Goal: Information Seeking & Learning: Learn about a topic

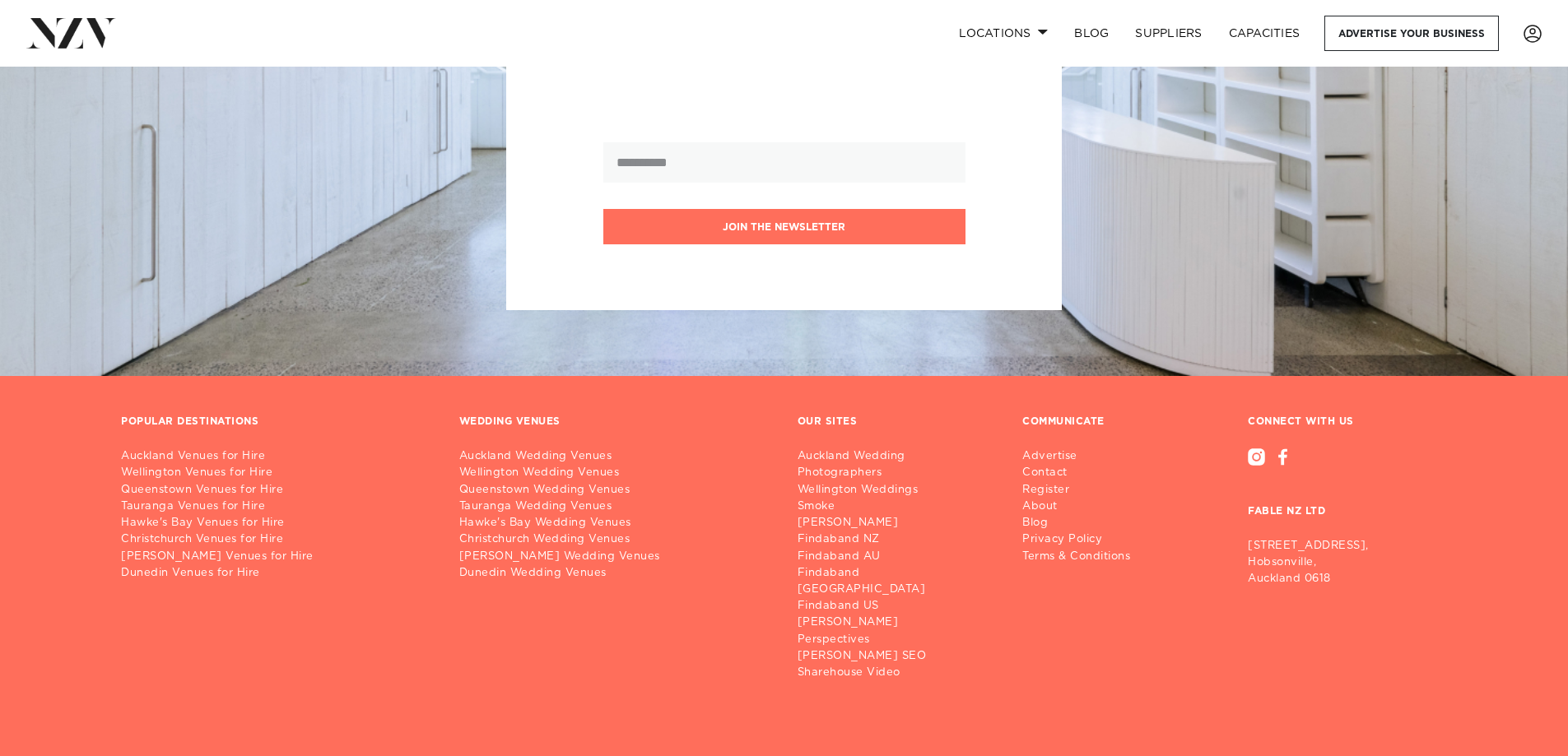
scroll to position [5425, 0]
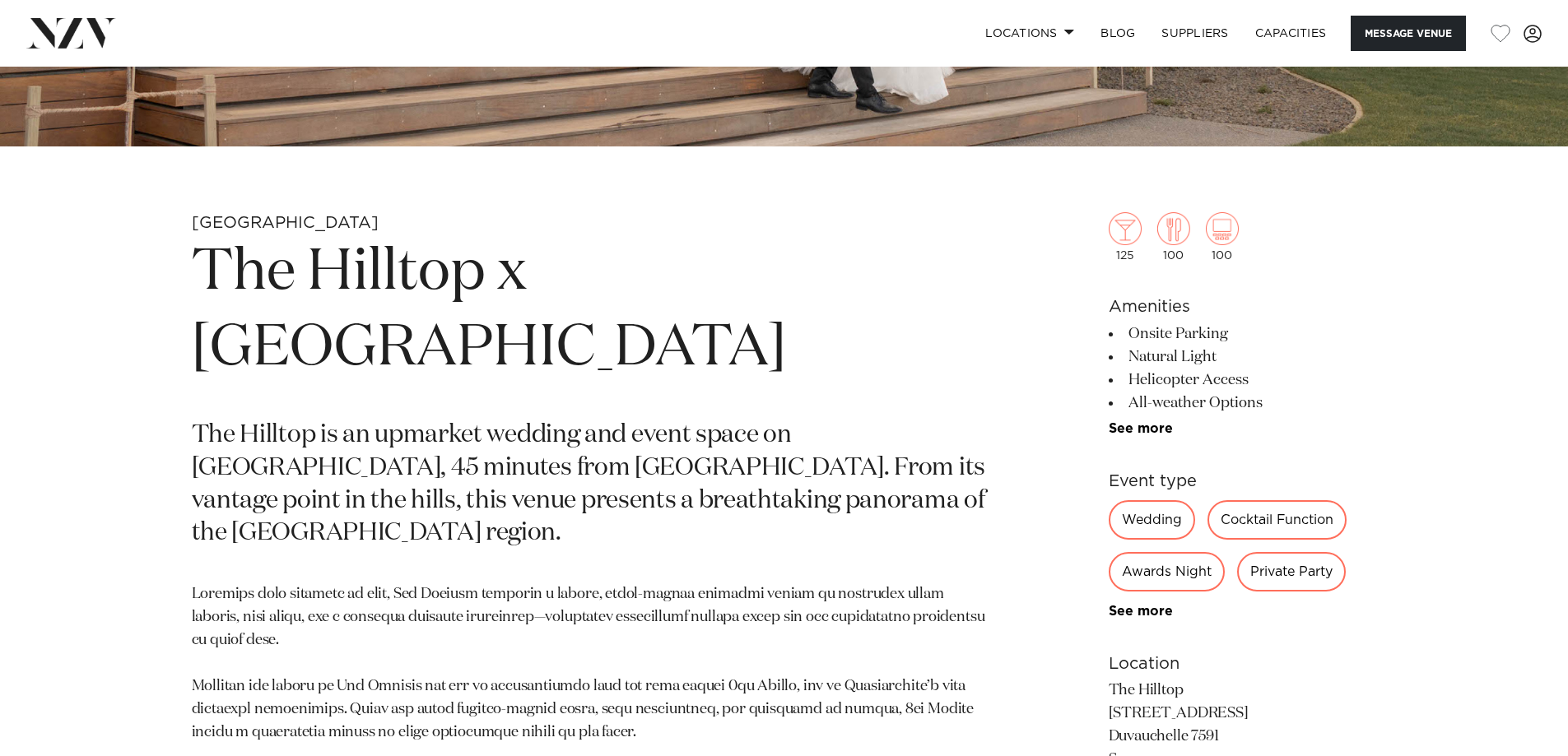
scroll to position [494, 0]
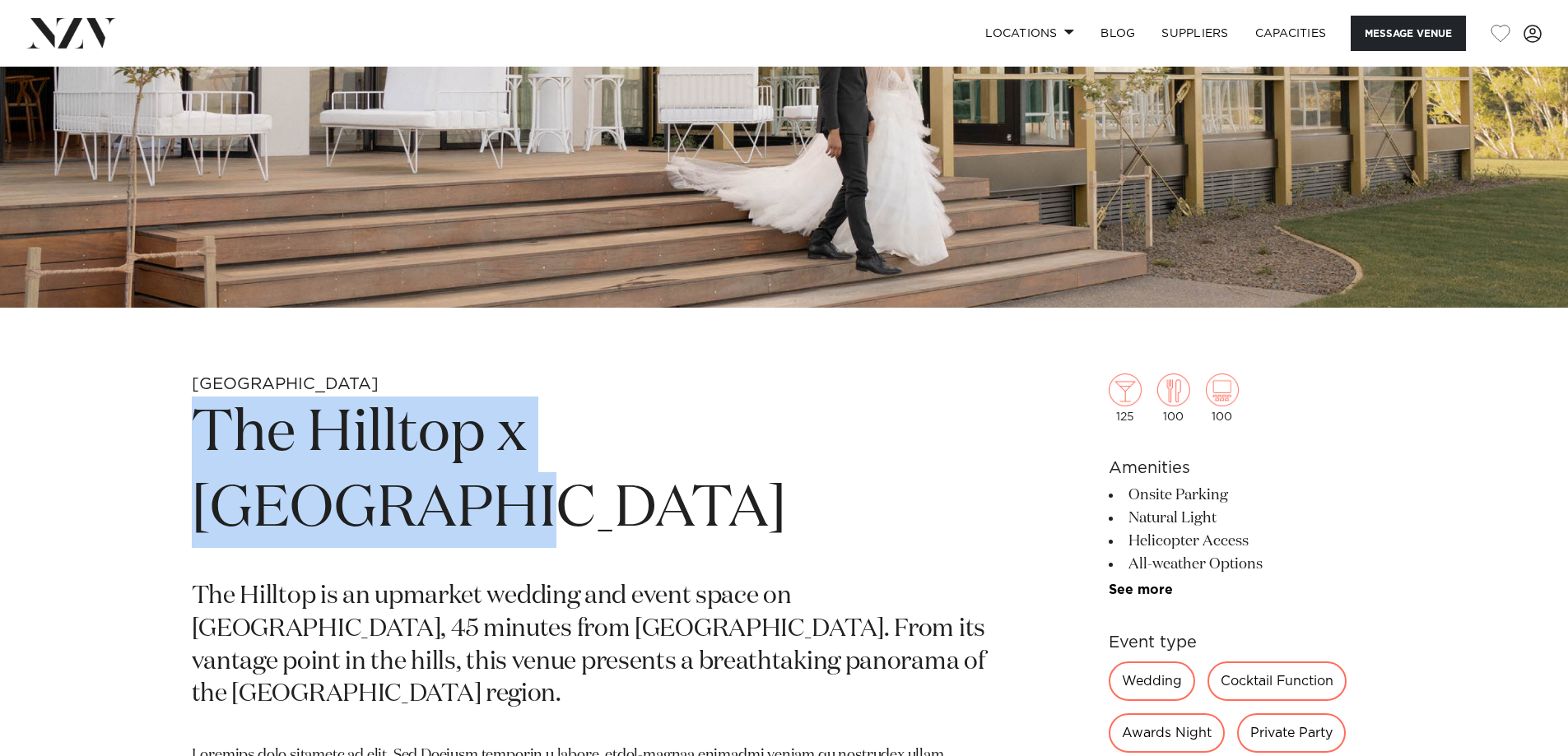
drag, startPoint x: 851, startPoint y: 434, endPoint x: 191, endPoint y: 421, distance: 660.1
click at [192, 421] on h1 "The Hilltop x 5th Street" at bounding box center [591, 472] width 800 height 152
copy h1 "The Hilltop x 5th Street"
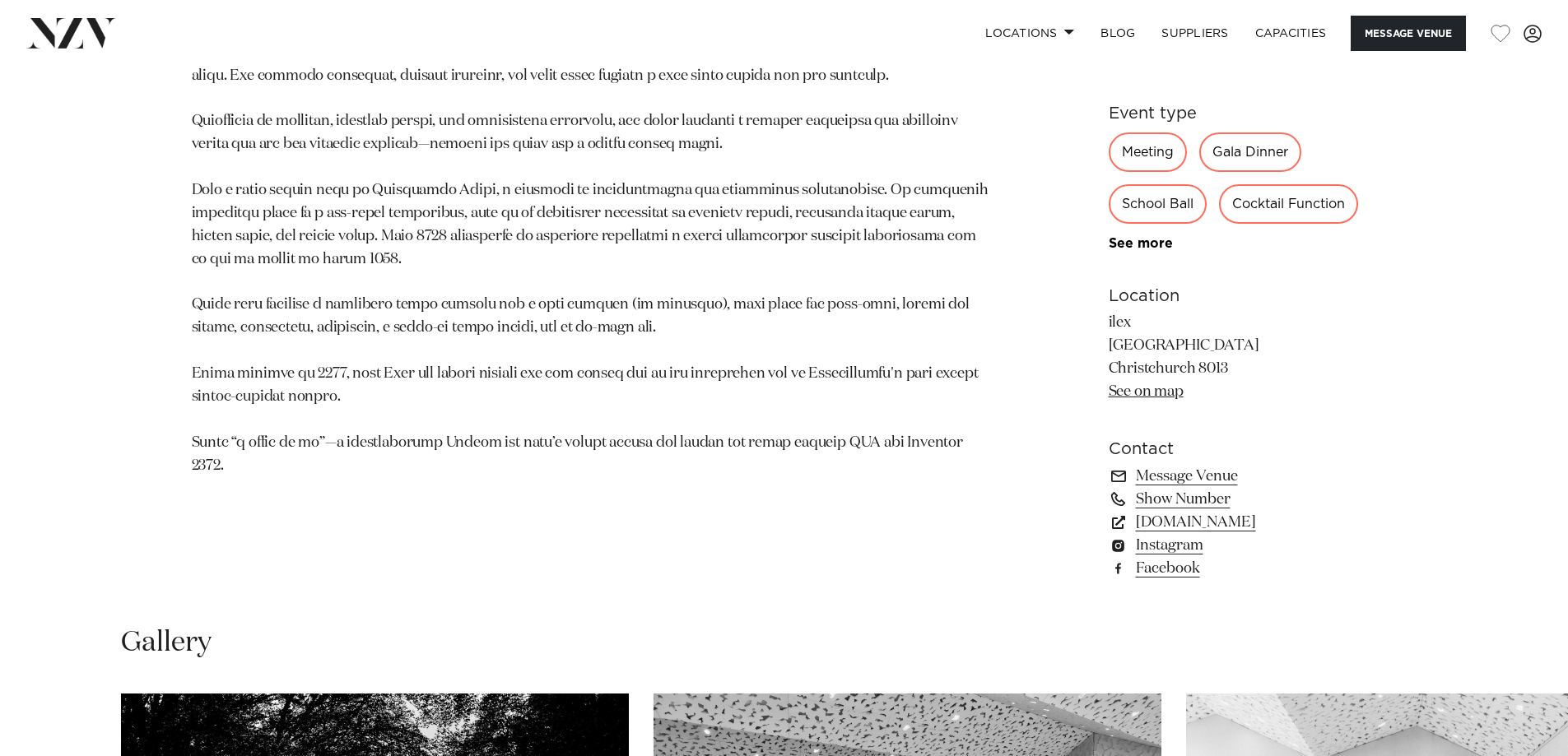
scroll to position [1069, 0]
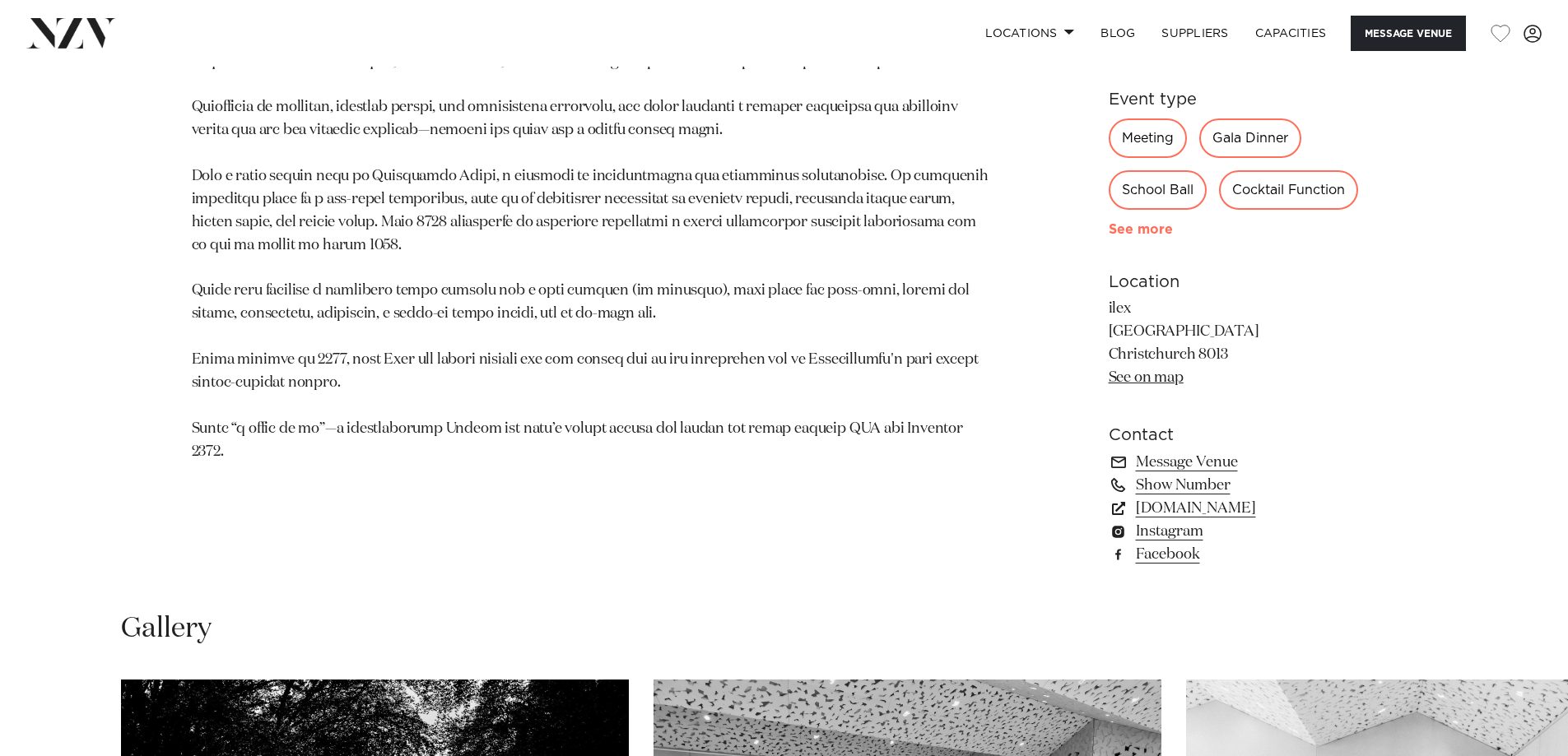
click at [1159, 236] on link "See more" at bounding box center [1173, 229] width 129 height 13
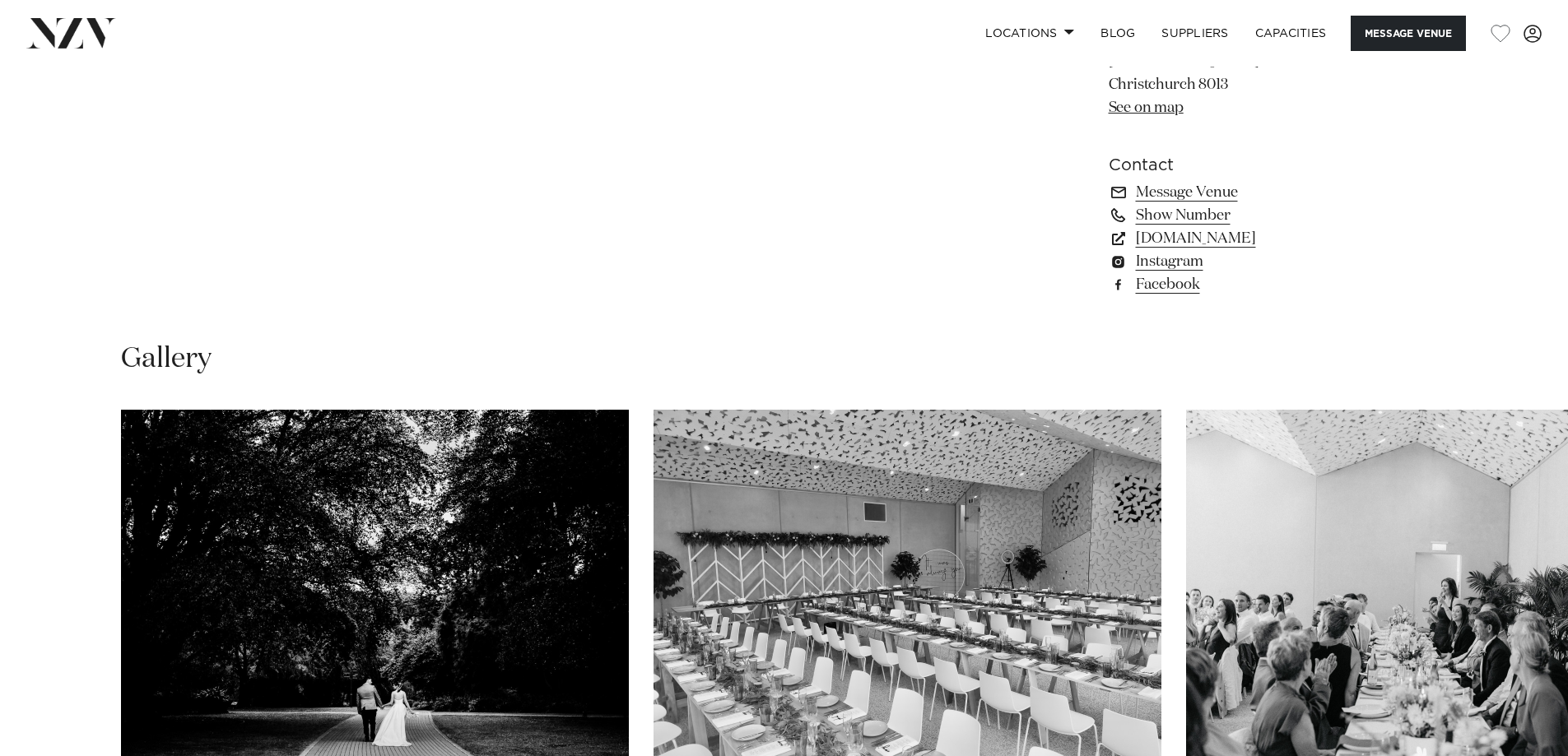
scroll to position [1974, 0]
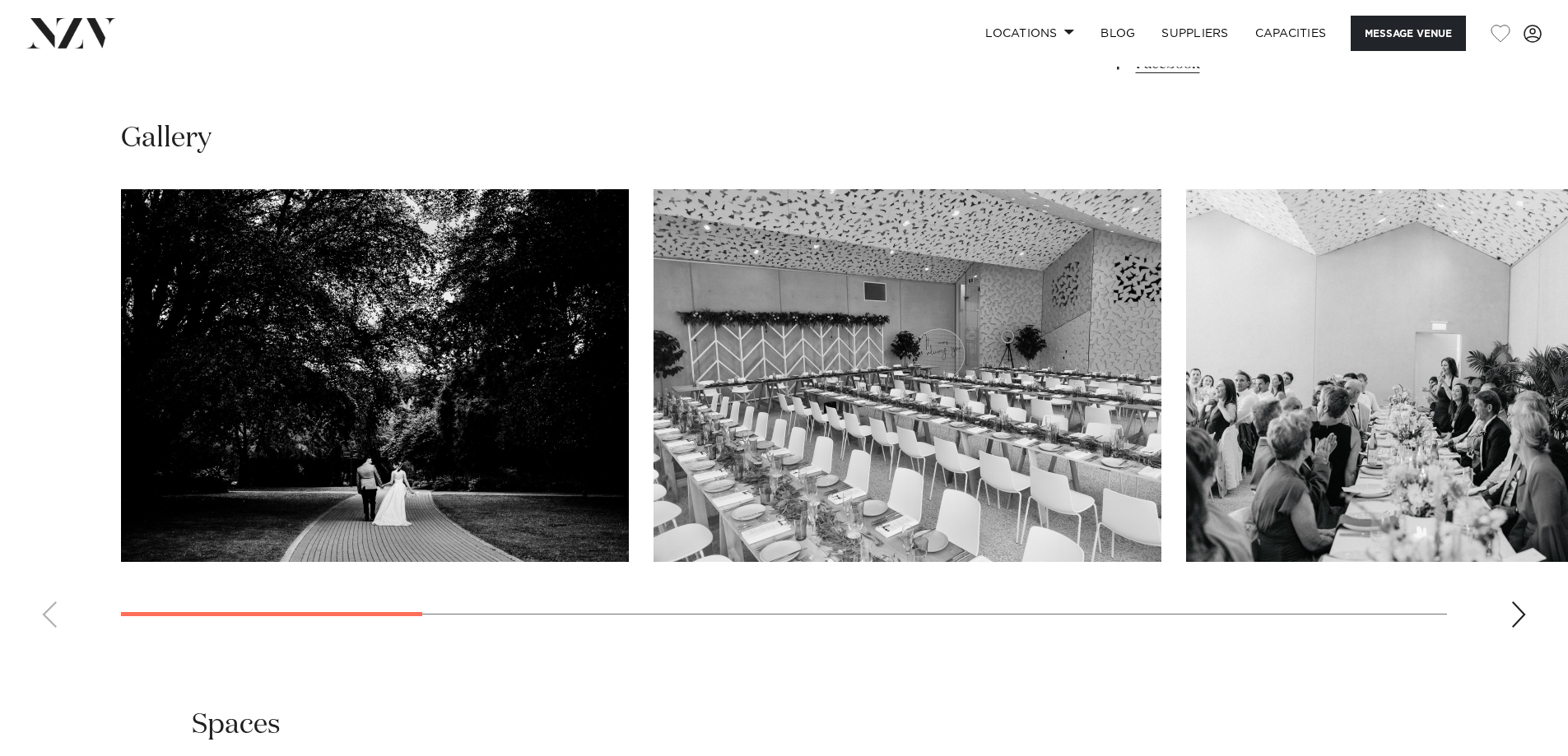
click at [477, 362] on img "1 / 11" at bounding box center [375, 375] width 508 height 373
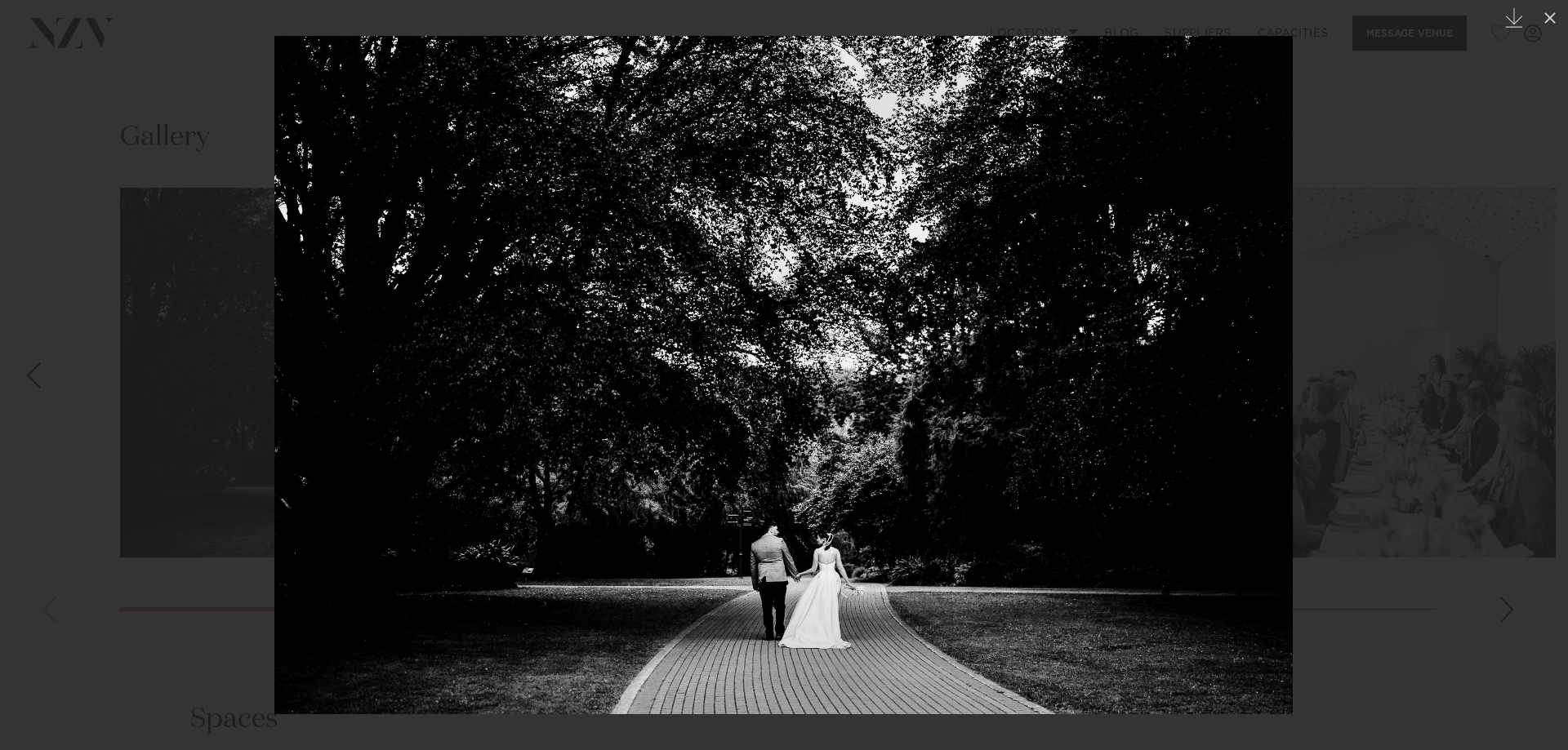
click at [1353, 256] on div at bounding box center [784, 375] width 1568 height 750
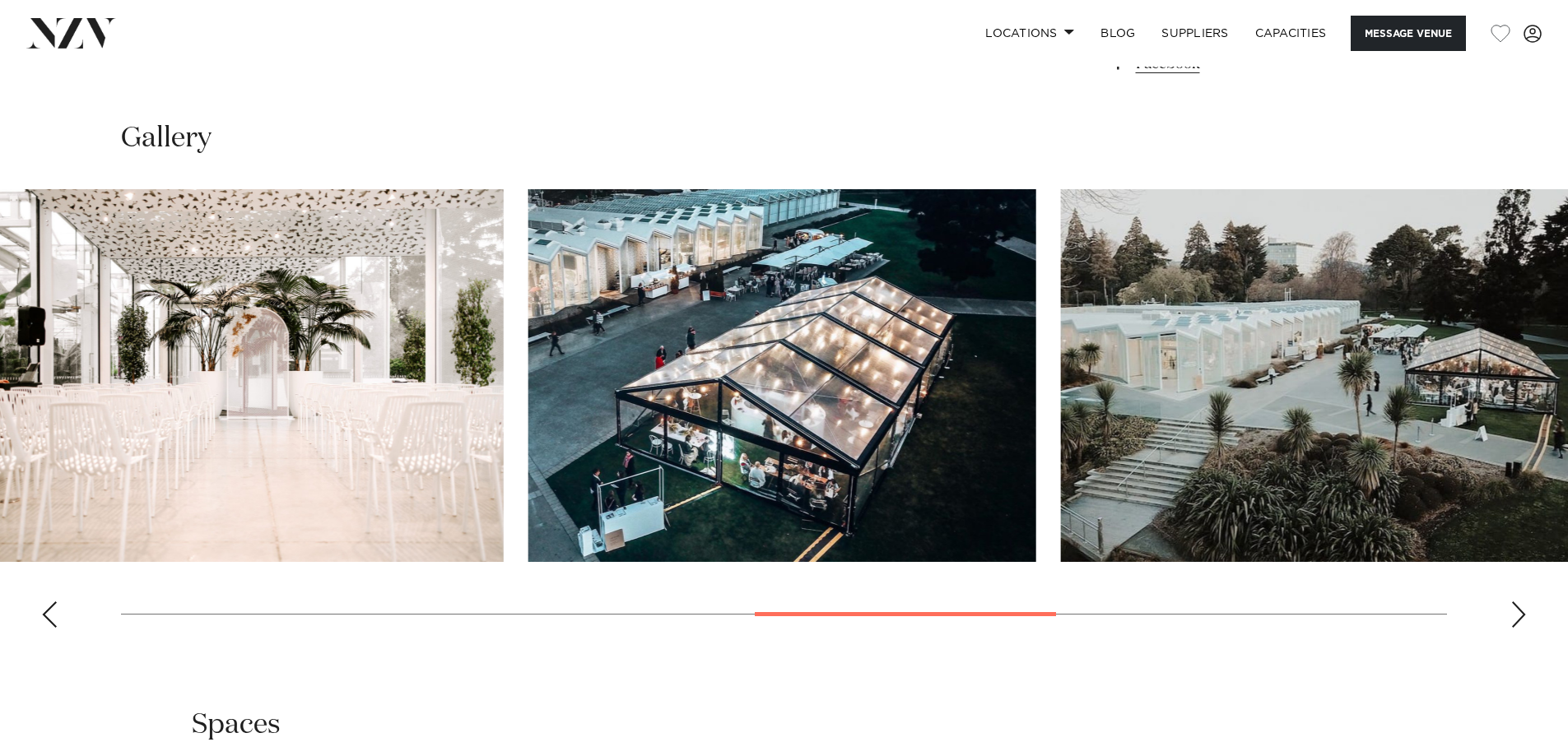
click at [1052, 636] on swiper-container at bounding box center [784, 415] width 1568 height 452
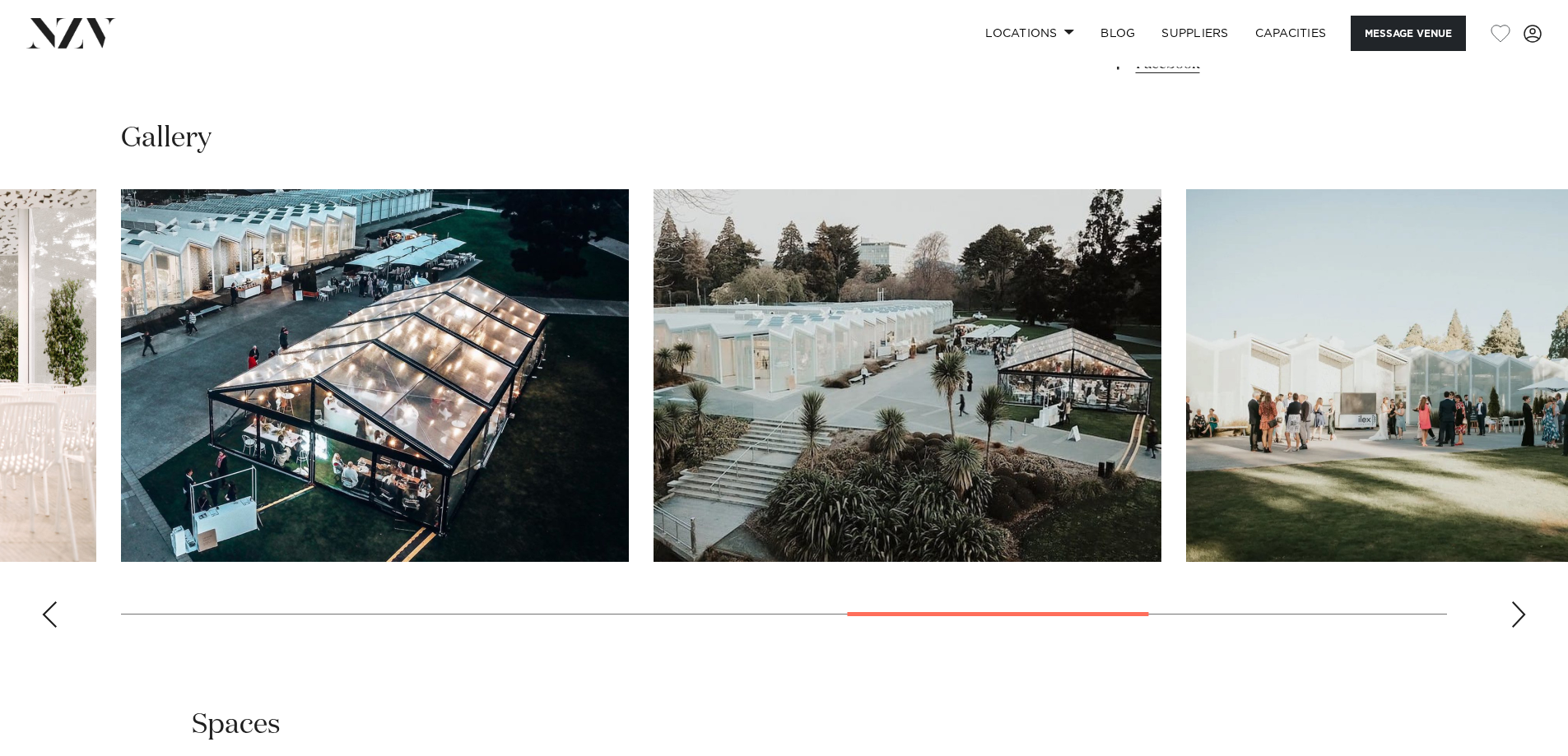
click at [1044, 610] on swiper-container at bounding box center [784, 415] width 1568 height 452
click at [945, 410] on img "8 / 11" at bounding box center [907, 375] width 508 height 373
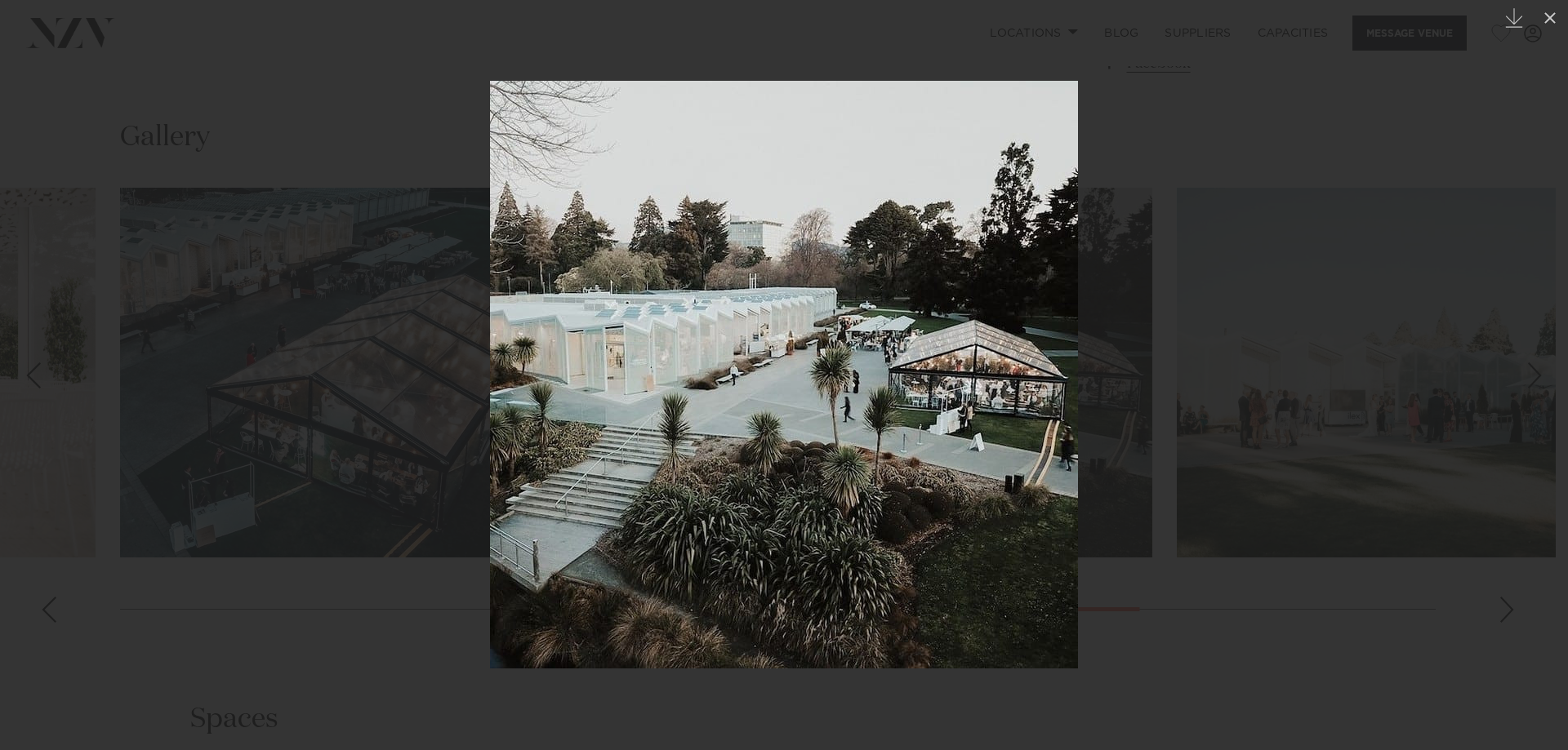
click at [1255, 584] on div at bounding box center [784, 375] width 1568 height 750
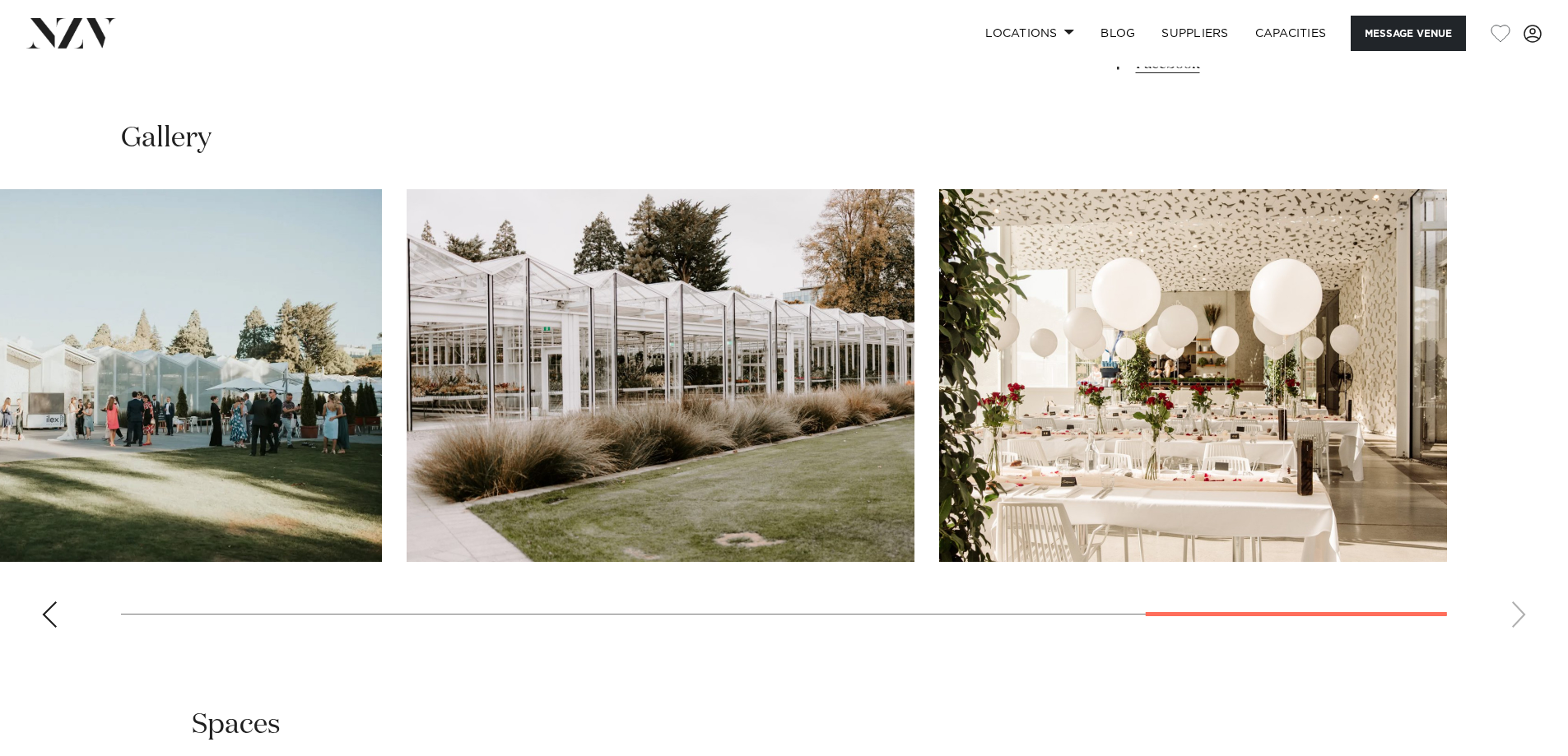
click at [1275, 616] on div at bounding box center [1296, 614] width 302 height 4
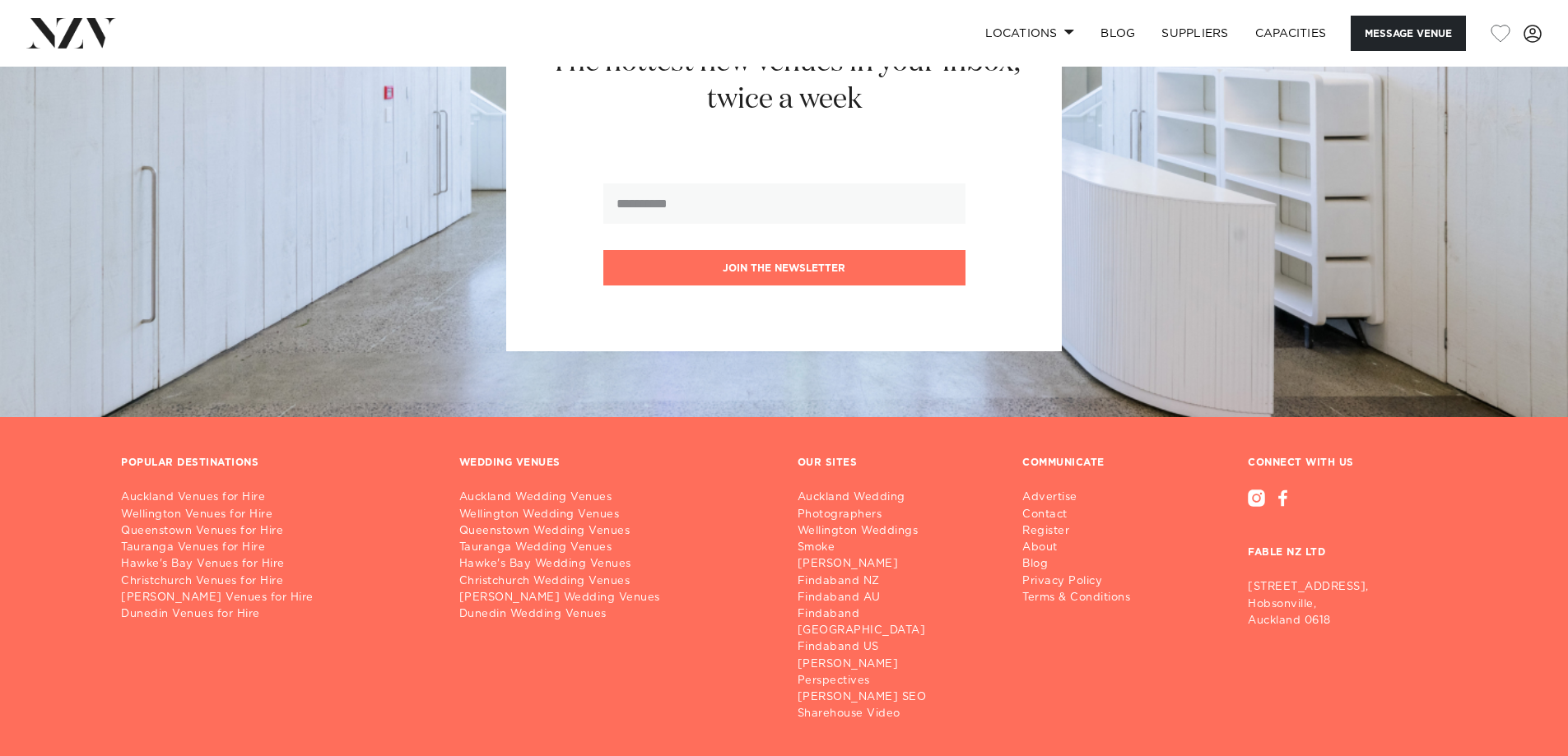
scroll to position [4044, 0]
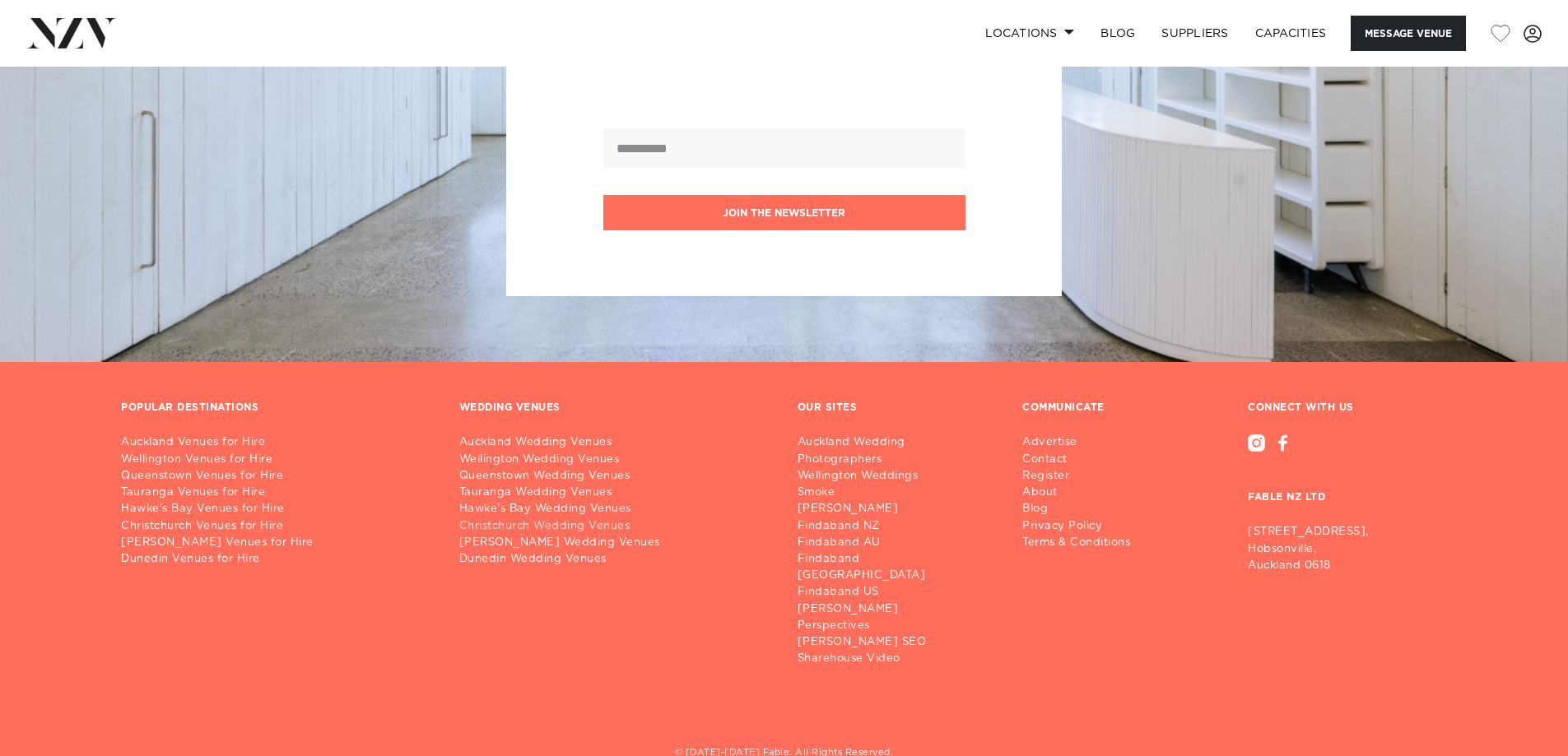
click at [546, 518] on link "Christchurch Wedding Venues" at bounding box center [615, 526] width 312 height 16
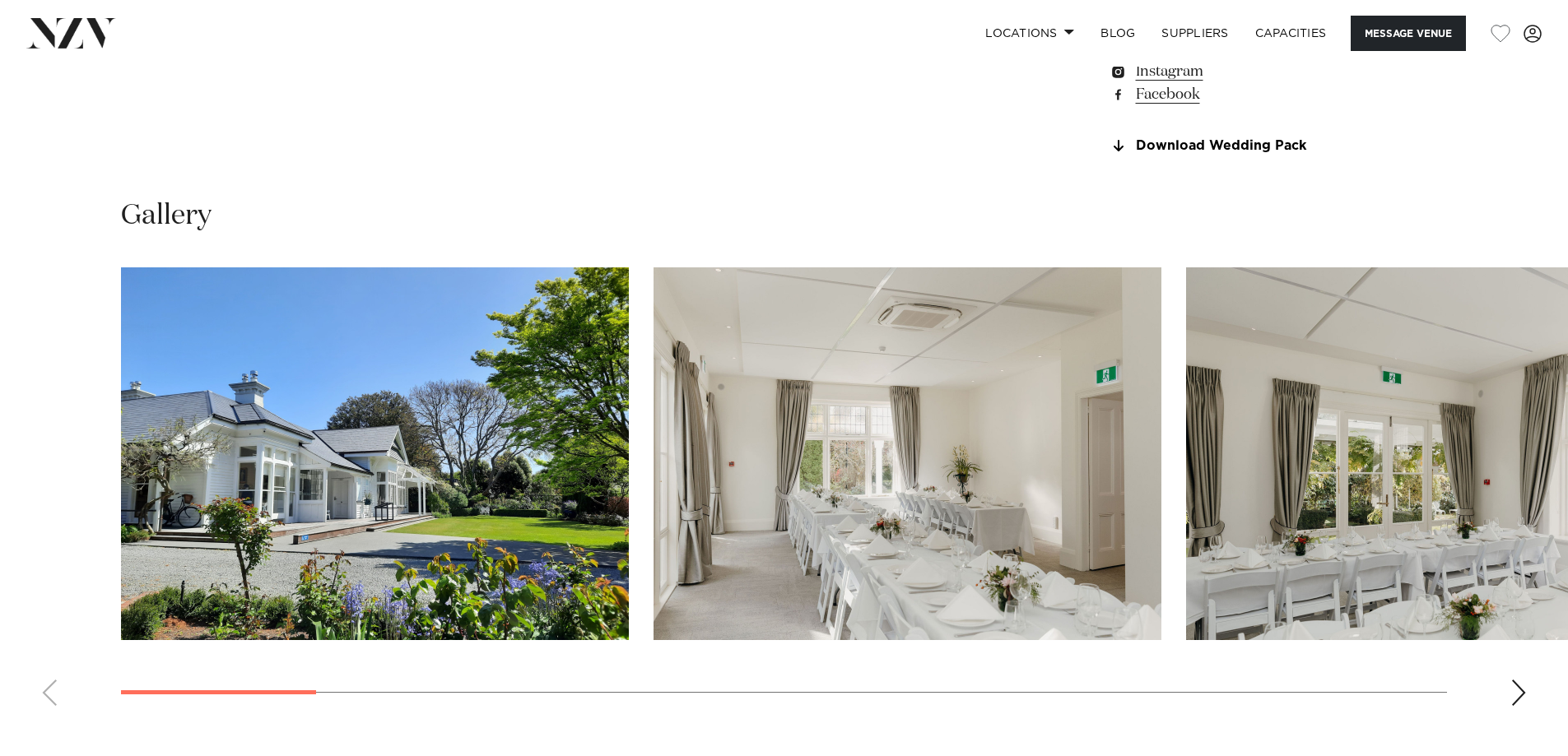
scroll to position [1728, 0]
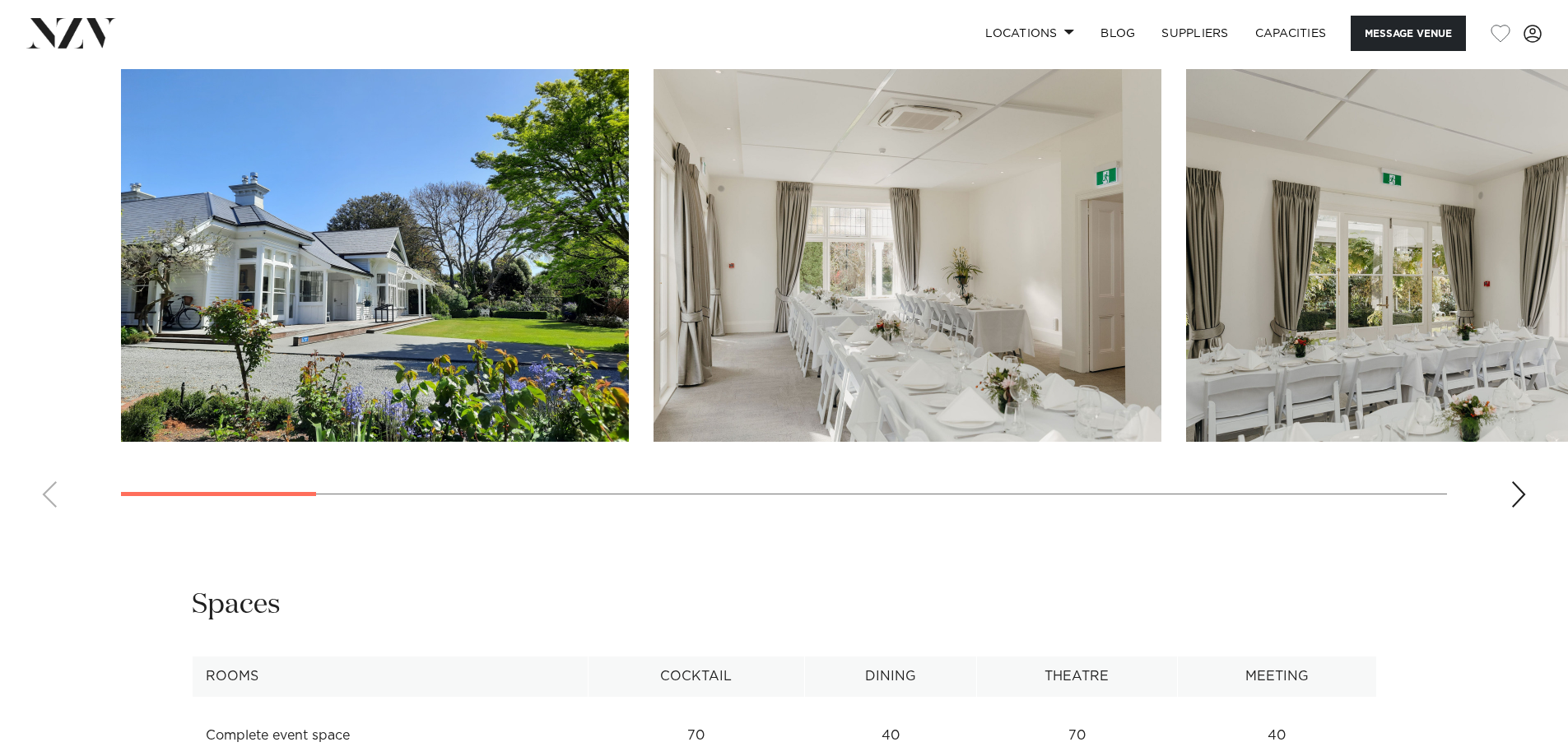
click at [304, 488] on swiper-container at bounding box center [784, 295] width 1568 height 452
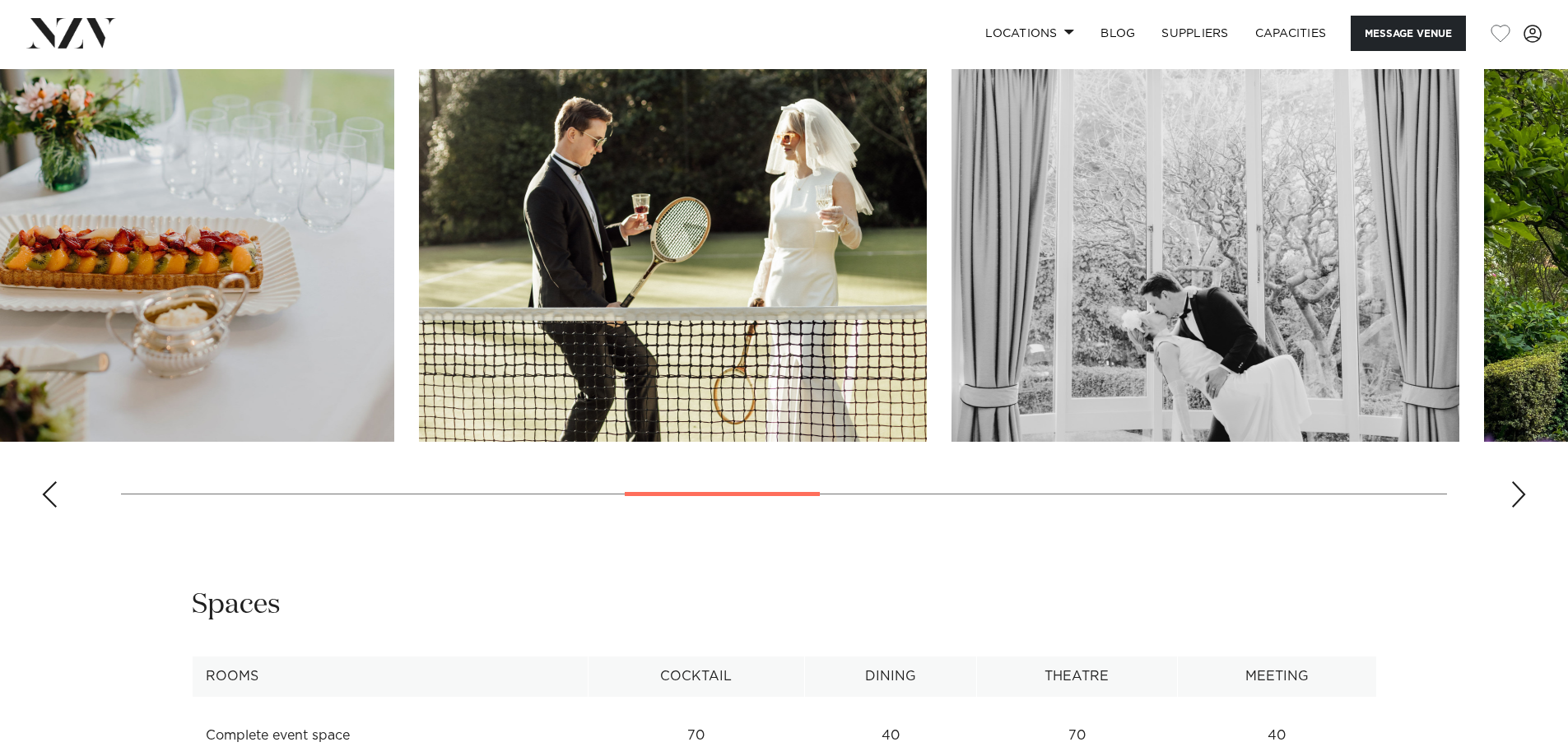
click at [807, 498] on swiper-container at bounding box center [784, 295] width 1568 height 452
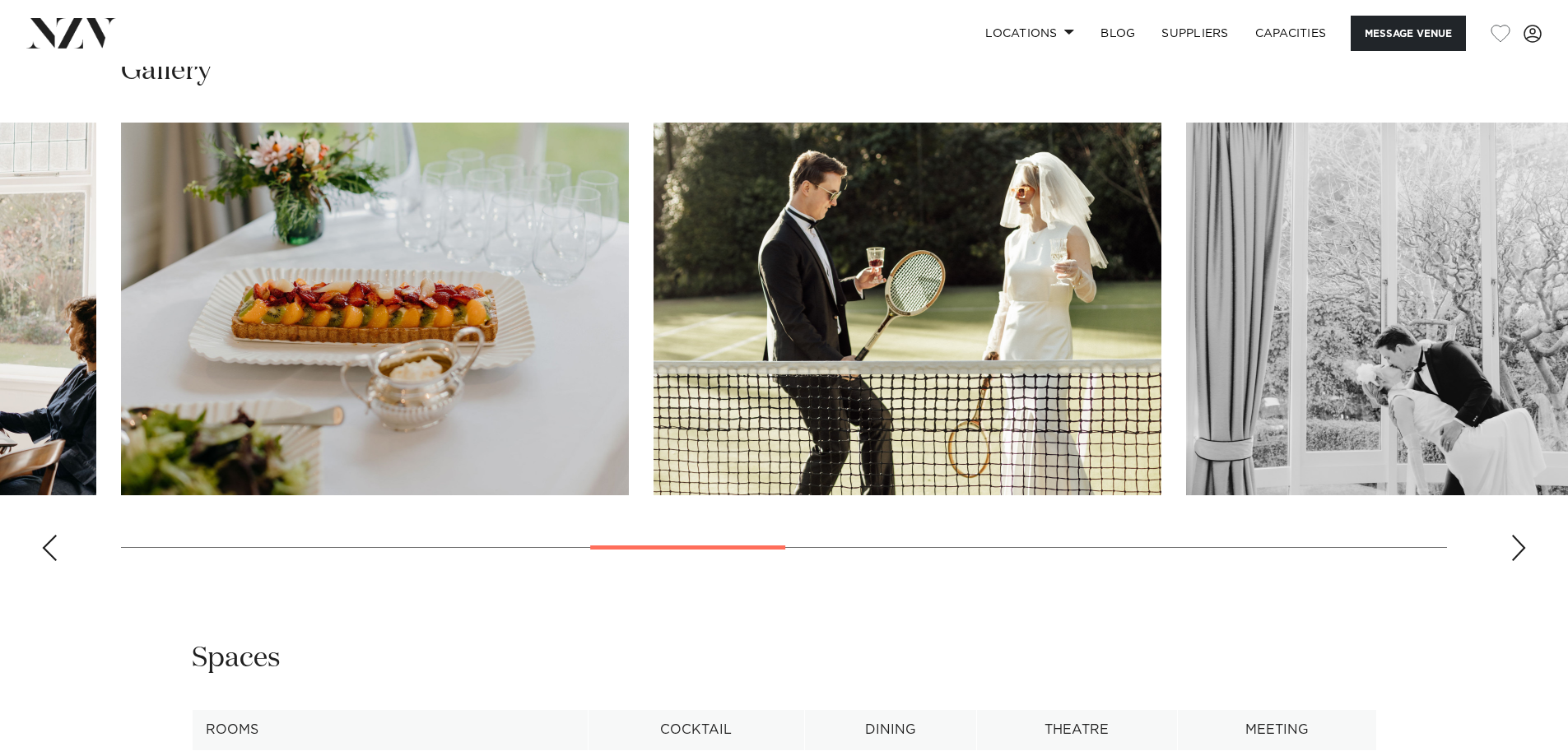
scroll to position [1646, 0]
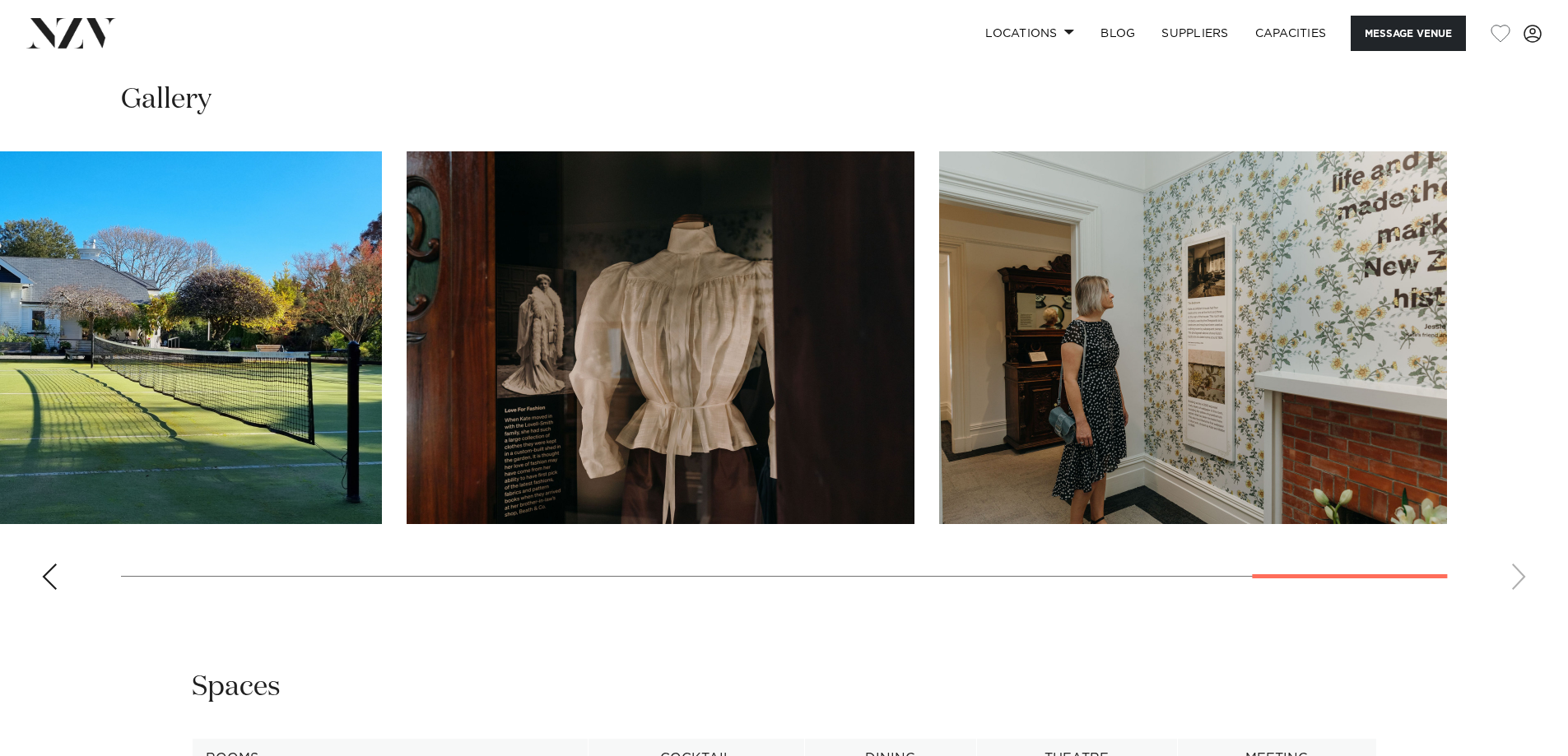
click at [1387, 564] on swiper-container at bounding box center [784, 377] width 1568 height 452
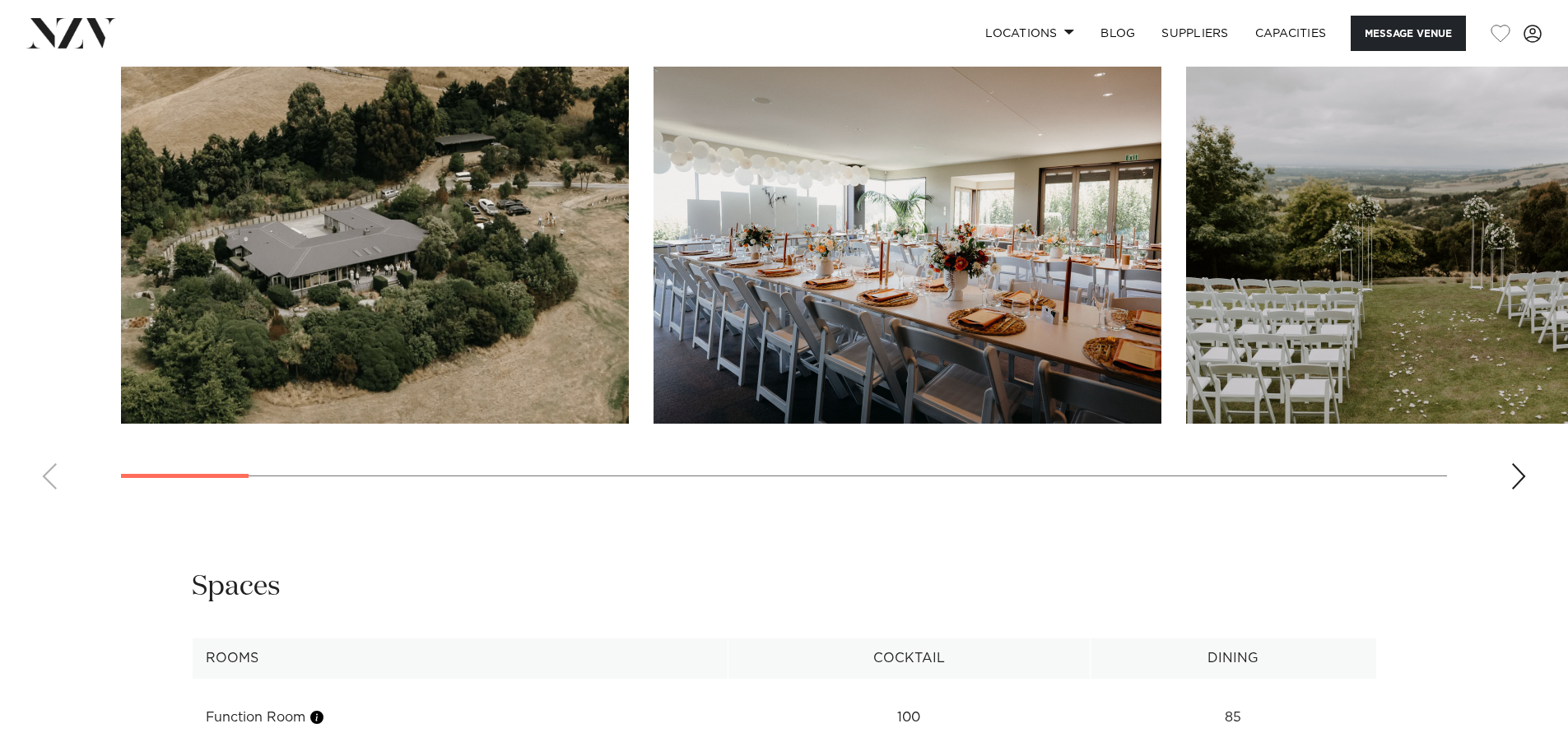
scroll to position [1810, 0]
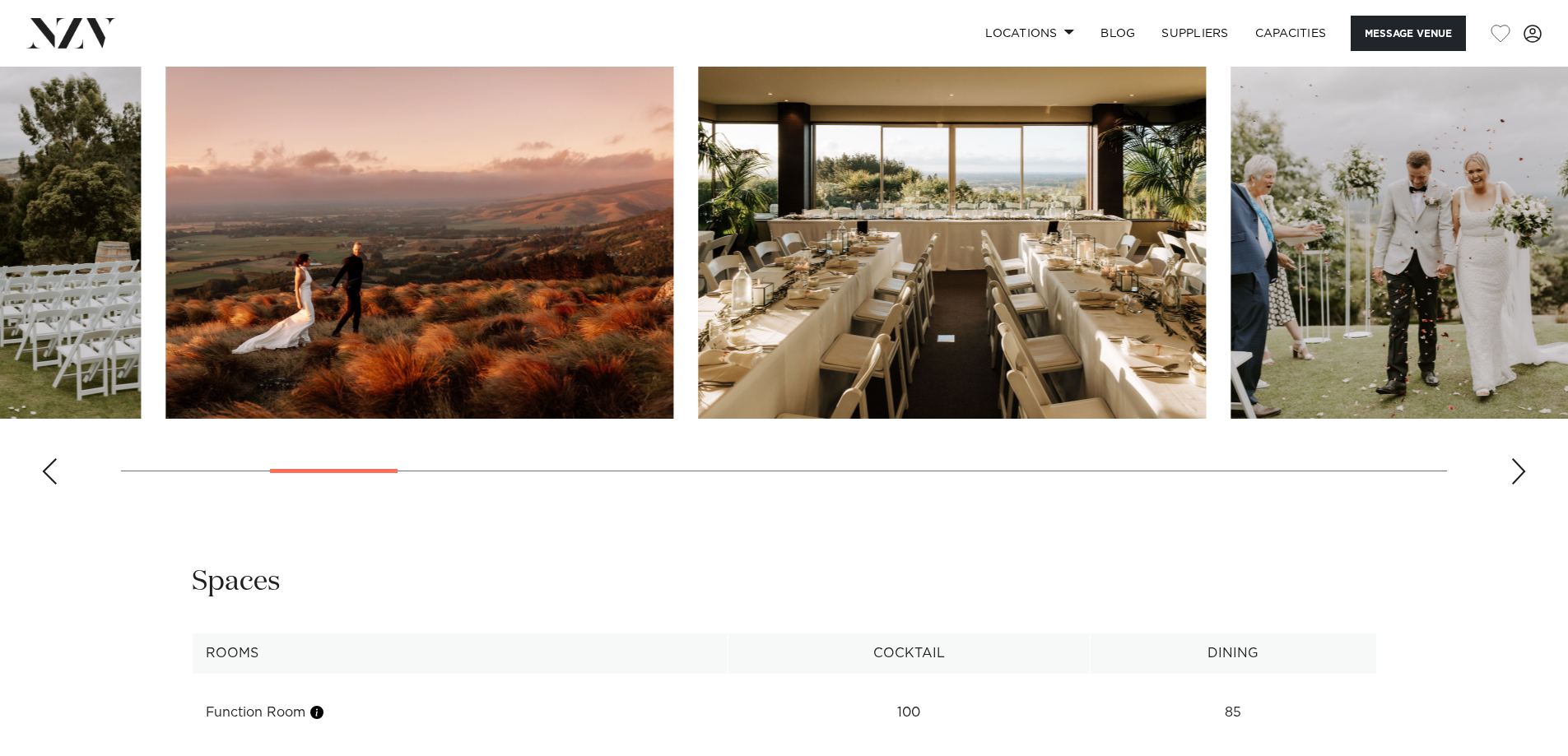
click at [389, 484] on swiper-container at bounding box center [784, 272] width 1568 height 452
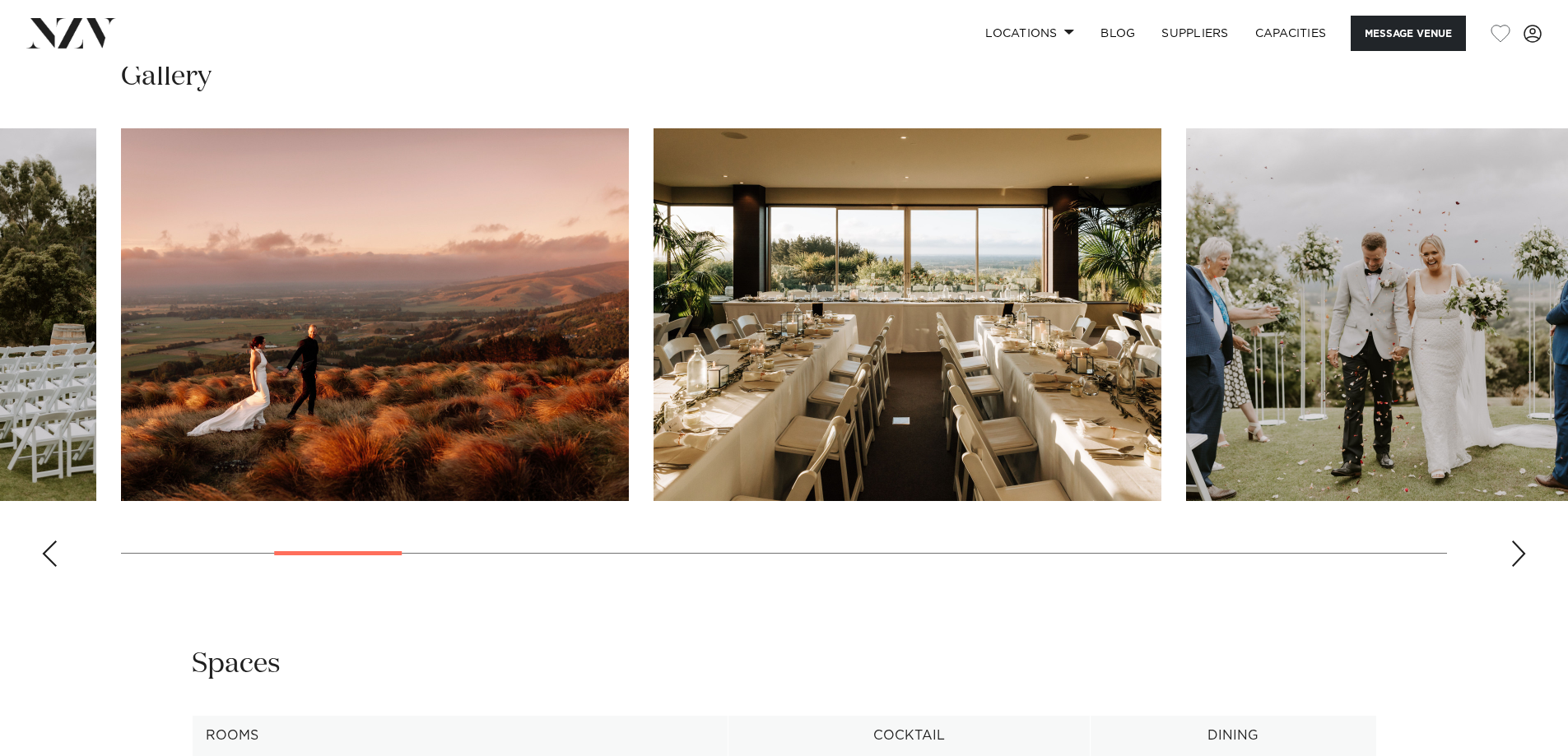
scroll to position [1646, 0]
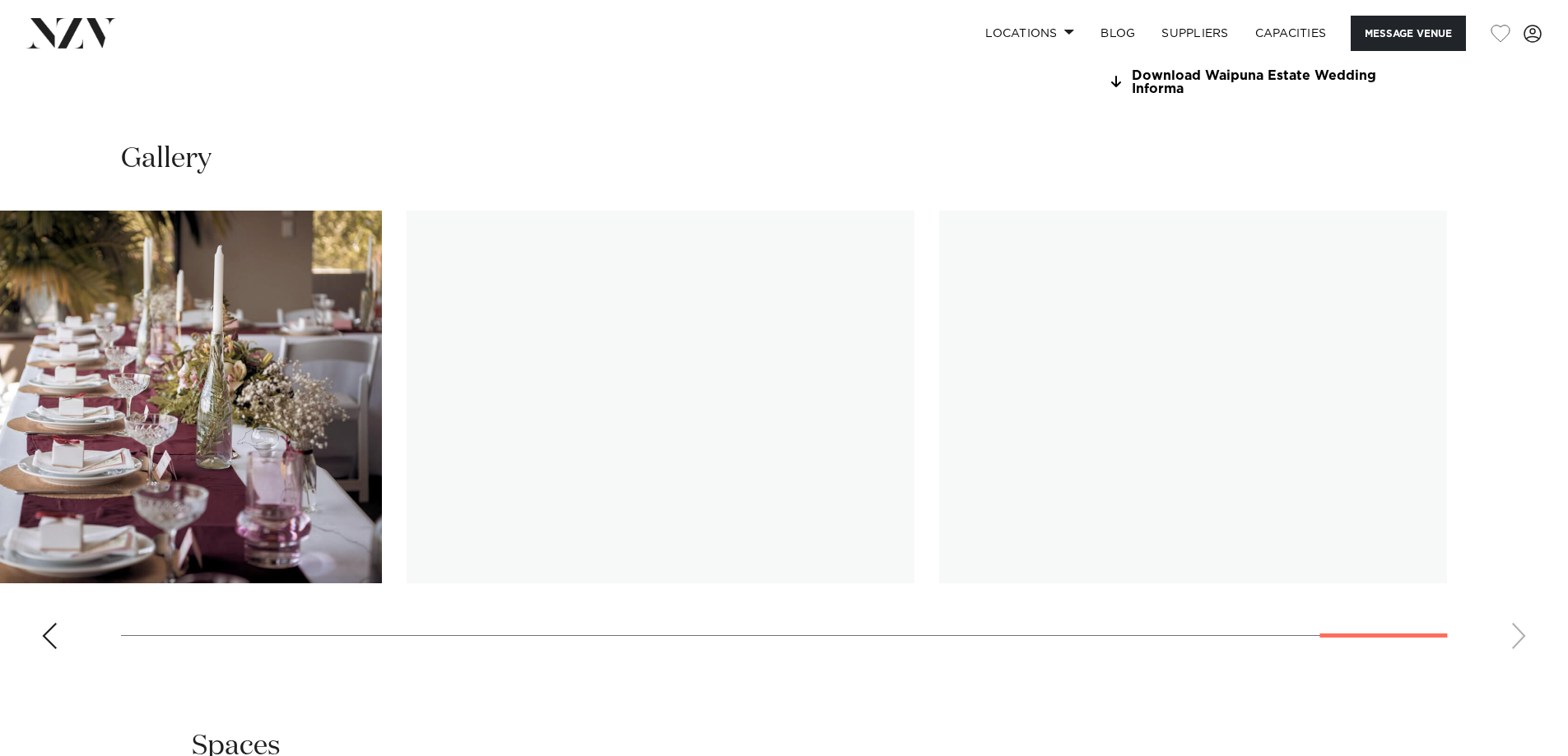
click at [1455, 621] on swiper-container at bounding box center [784, 436] width 1568 height 452
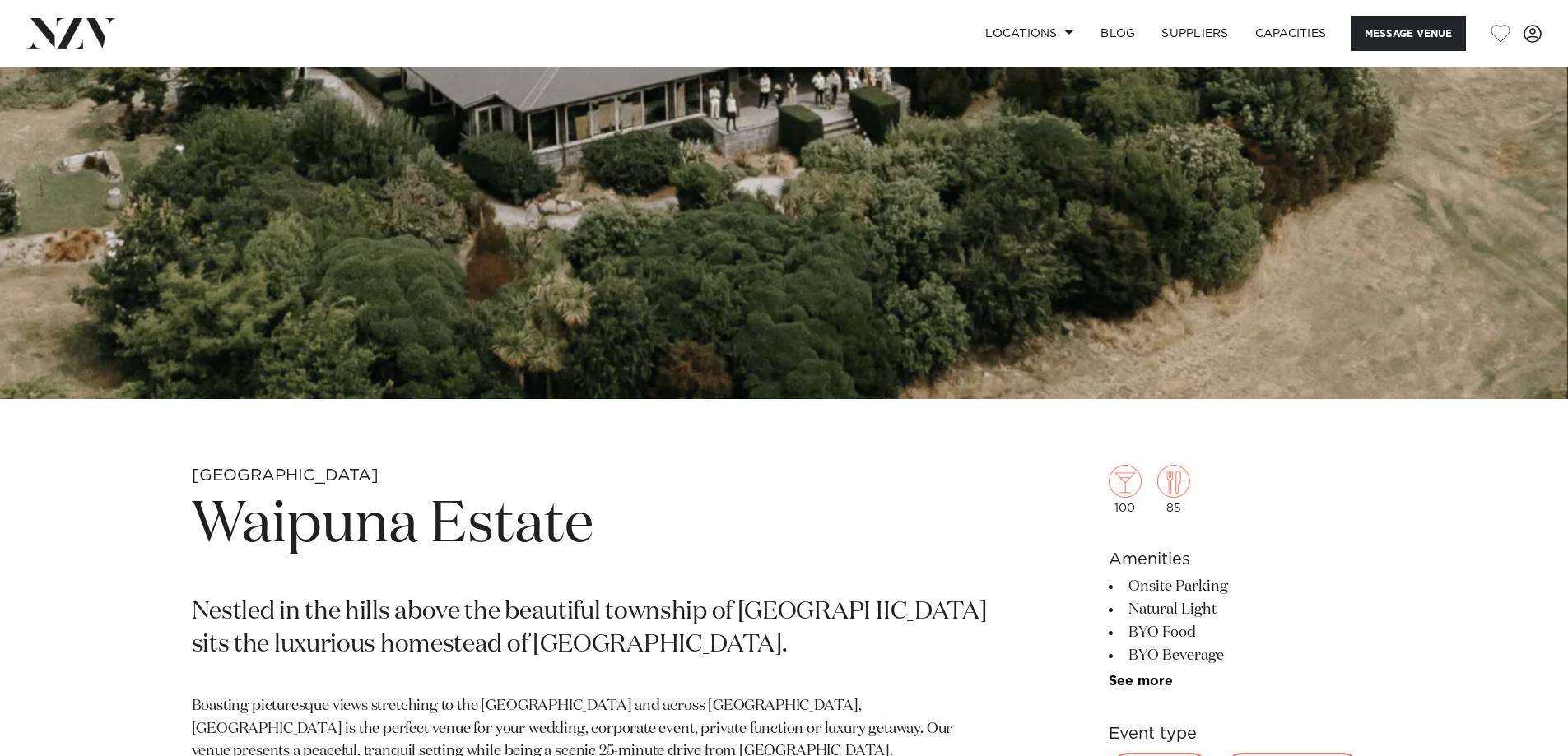
scroll to position [247, 0]
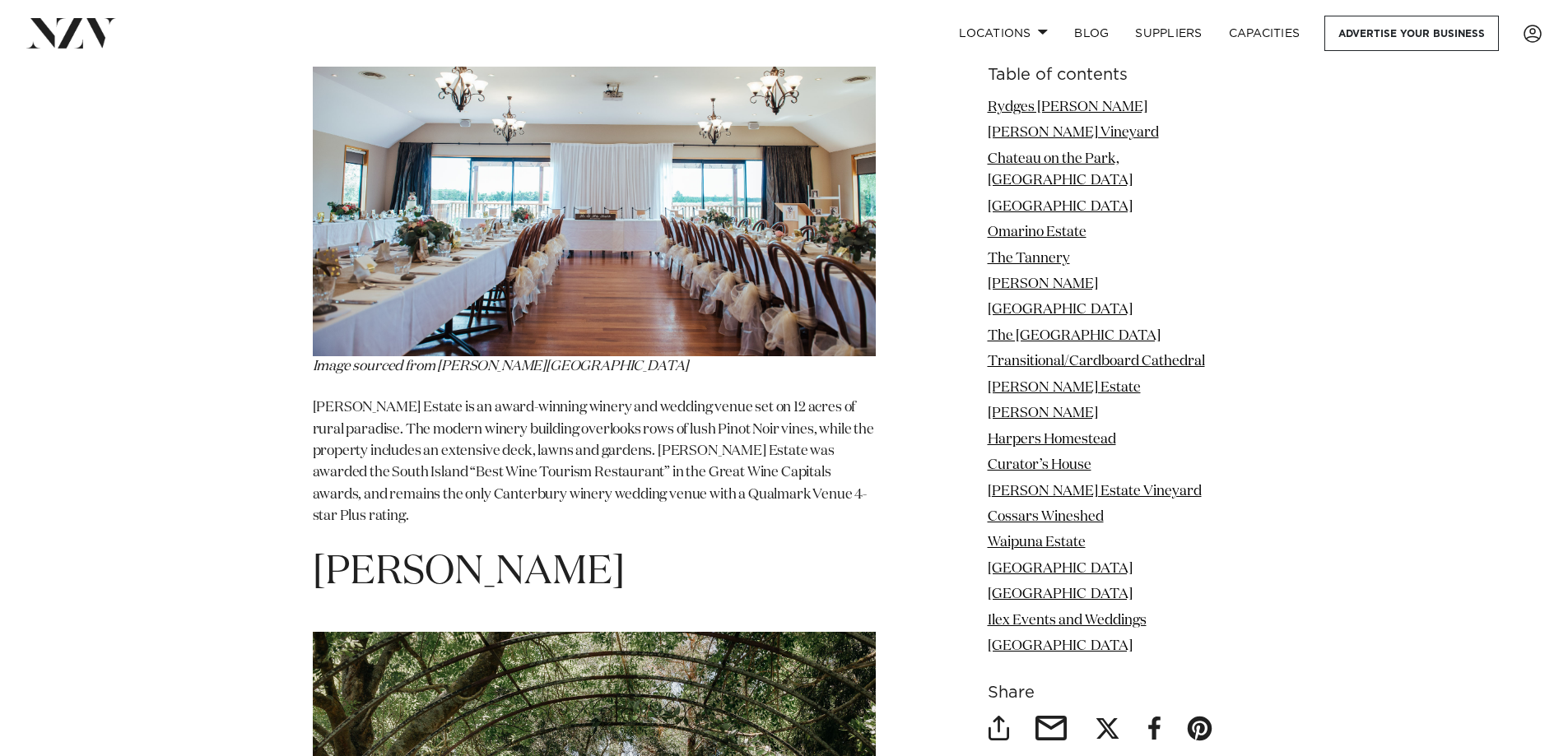
scroll to position [8968, 0]
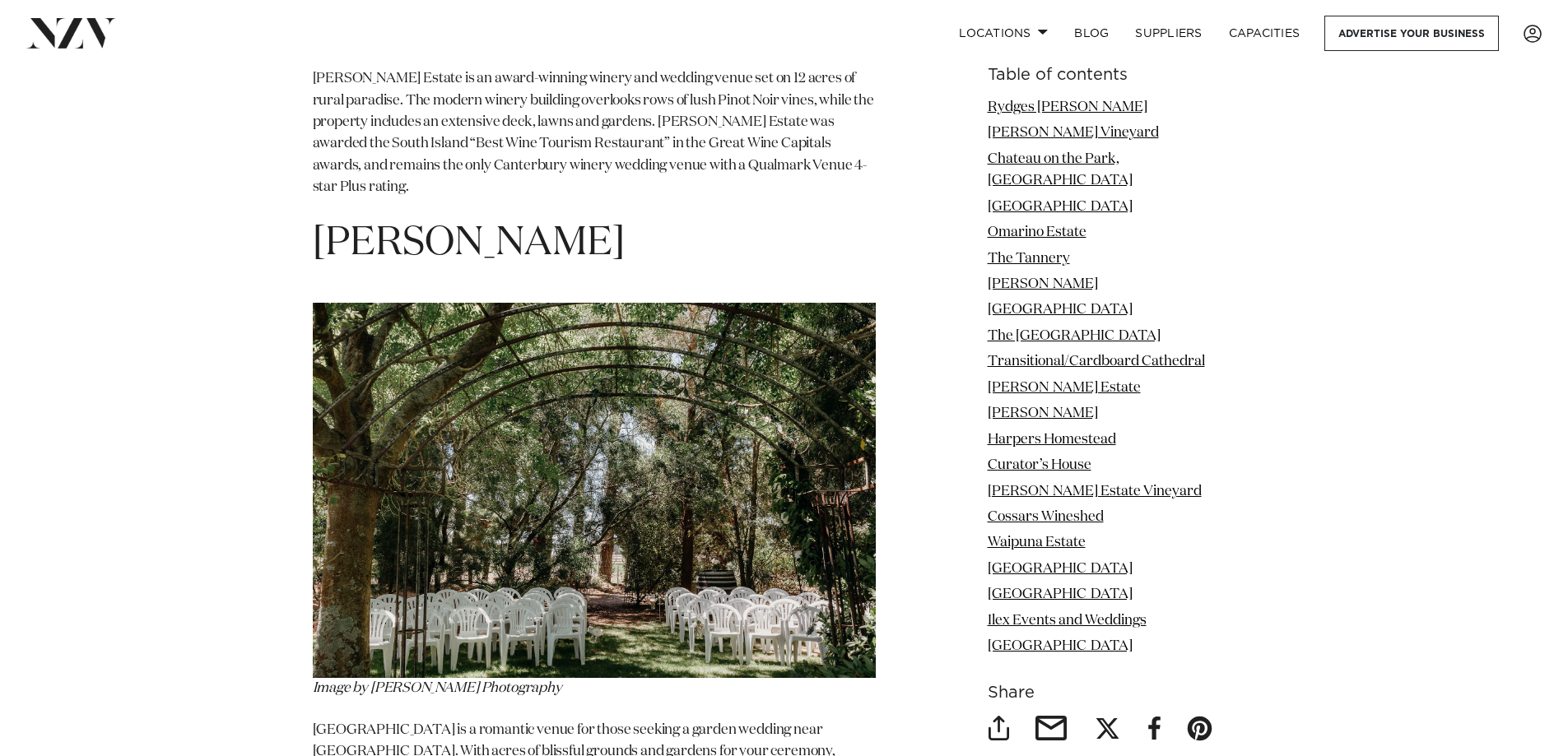
drag, startPoint x: 617, startPoint y: 108, endPoint x: 318, endPoint y: 124, distance: 299.4
click at [318, 218] on h1 "[PERSON_NAME]" at bounding box center [594, 243] width 563 height 52
copy span "[PERSON_NAME]"
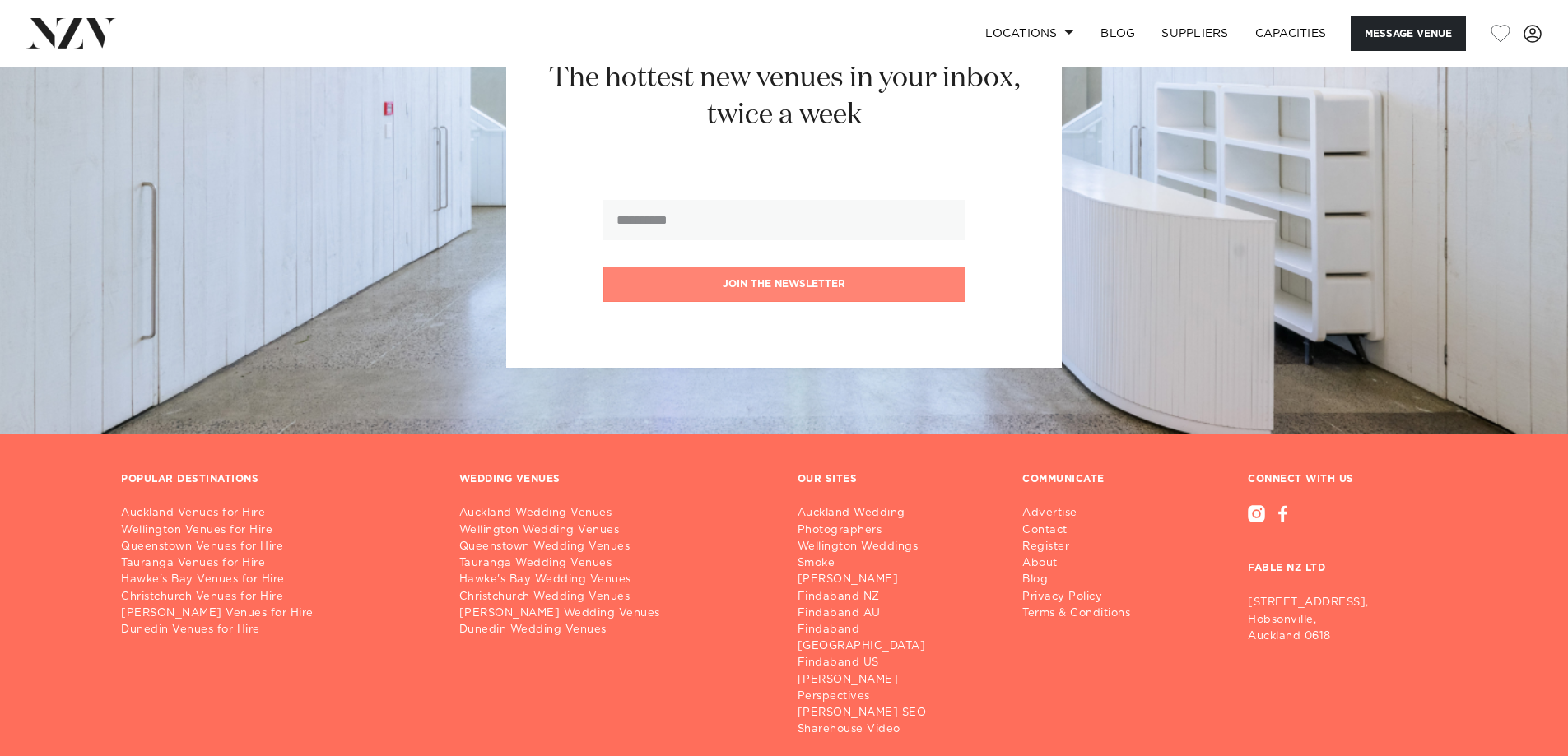
scroll to position [3605, 0]
